Goal: Check status

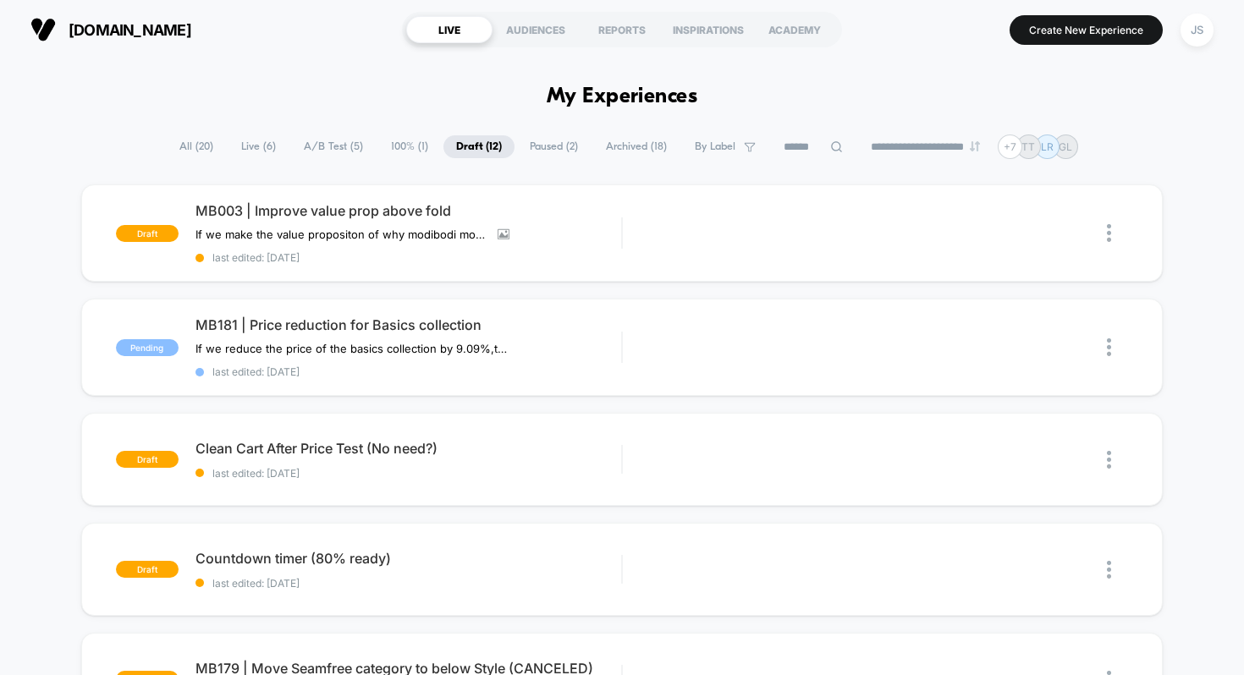
click at [238, 148] on span "Live ( 6 )" at bounding box center [258, 146] width 60 height 23
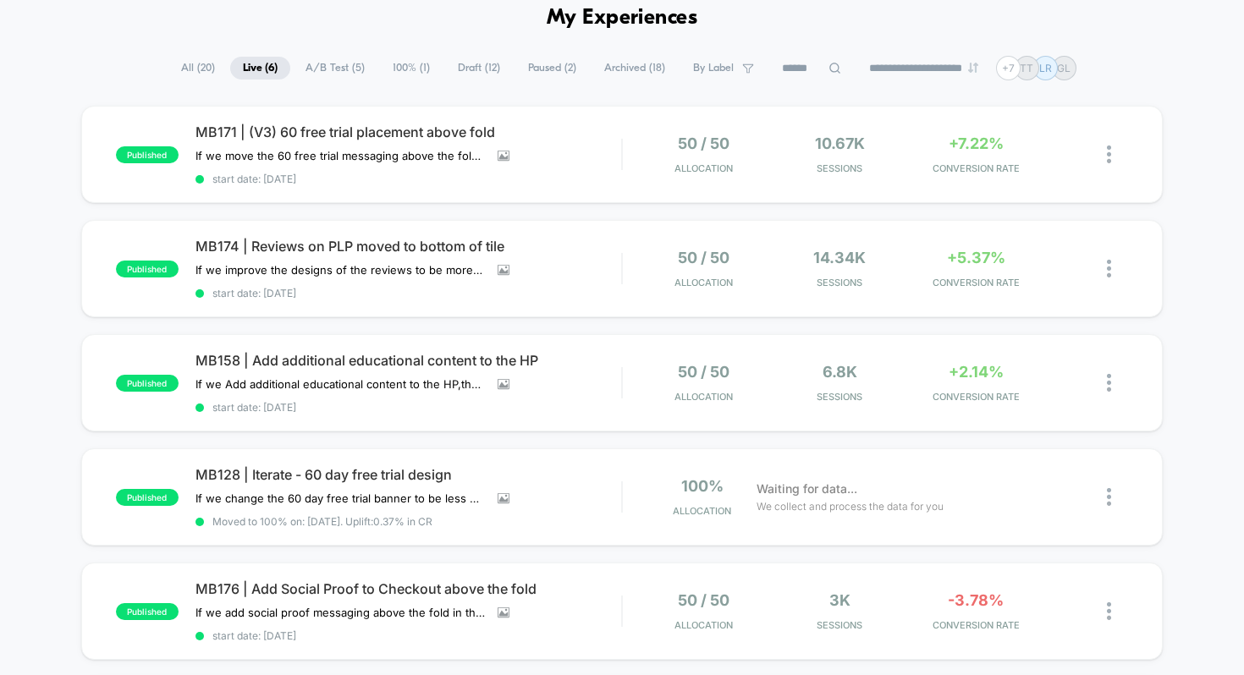
scroll to position [75, 0]
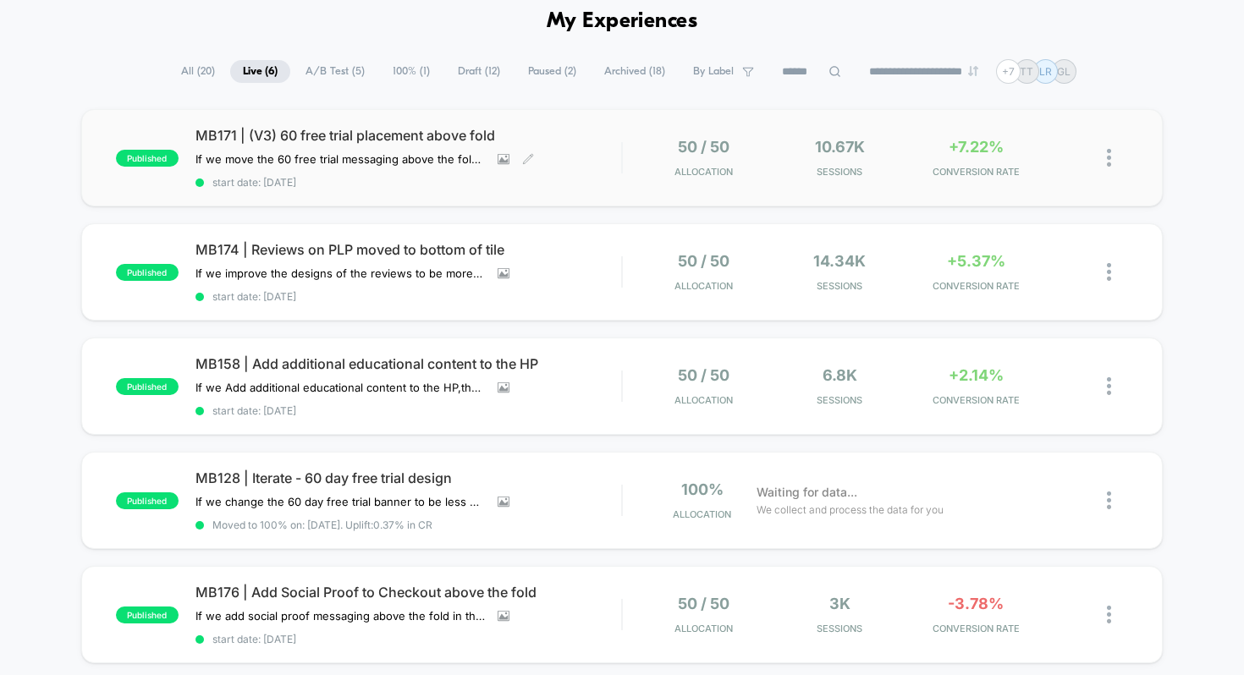
click at [452, 134] on span "MB171 | (V3) 60 free trial placement above fold" at bounding box center [408, 135] width 426 height 17
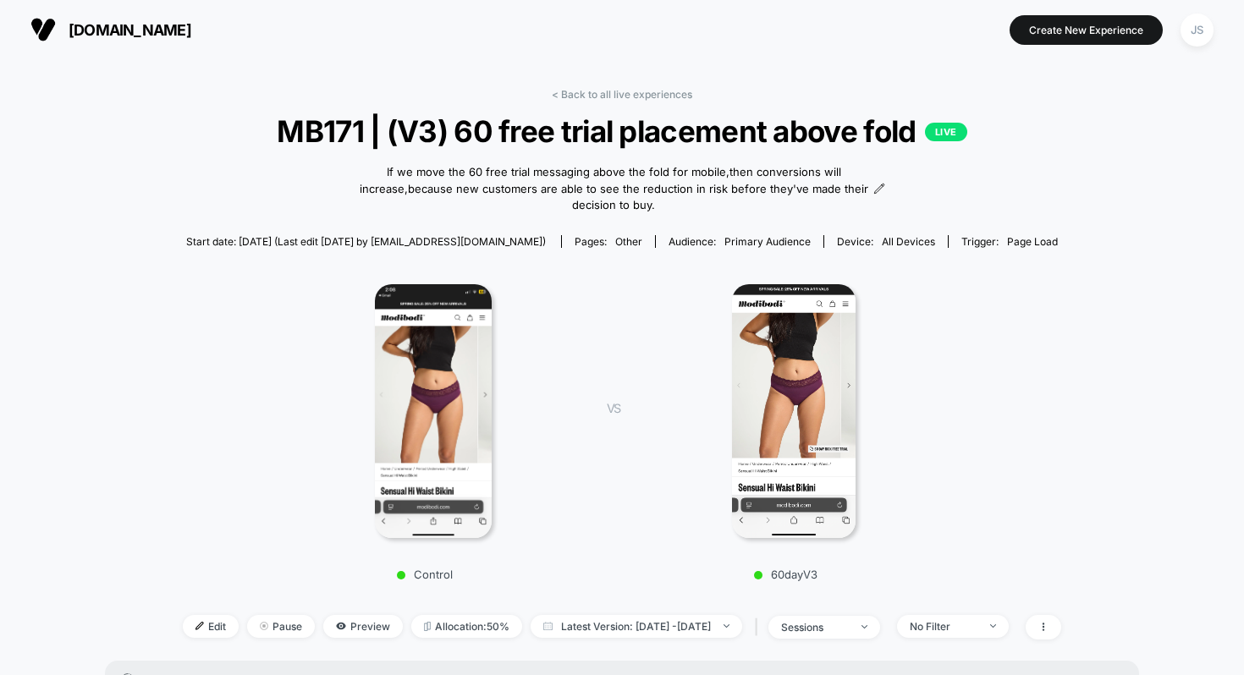
click at [1011, 326] on div "Control VS 60dayV3" at bounding box center [613, 427] width 878 height 325
